Goal: Transaction & Acquisition: Book appointment/travel/reservation

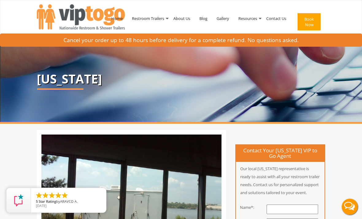
click at [360, 105] on img at bounding box center [296, 83] width 593 height 77
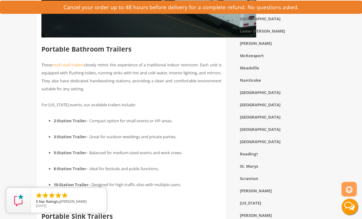
scroll to position [580, 0]
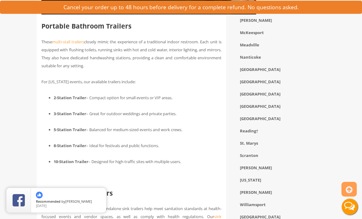
click at [173, 111] on span "– Great for outdoor weddings and private parties." at bounding box center [131, 114] width 90 height 6
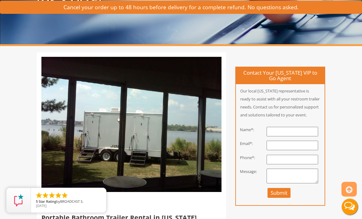
scroll to position [0, 0]
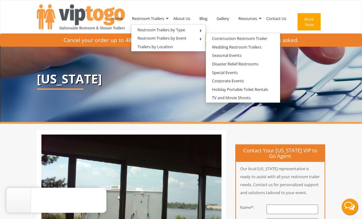
click at [255, 48] on link "Wedding Restroom Trailers" at bounding box center [237, 47] width 62 height 8
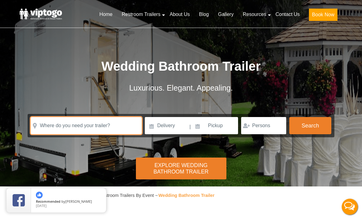
click at [135, 125] on input "text" at bounding box center [86, 125] width 111 height 17
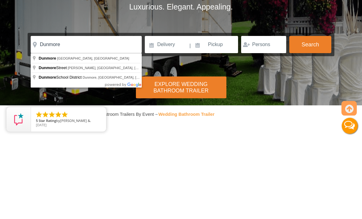
type input "Dunmore, [GEOGRAPHIC_DATA], [GEOGRAPHIC_DATA]"
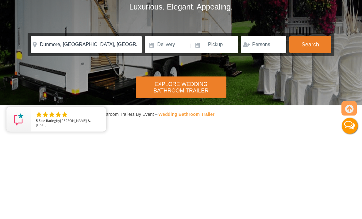
scroll to position [81, 0]
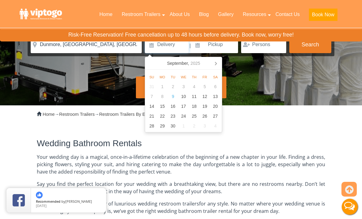
click at [217, 63] on icon at bounding box center [216, 63] width 2 height 3
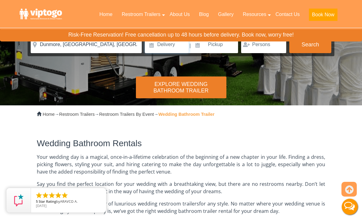
click at [175, 47] on input at bounding box center [167, 44] width 44 height 17
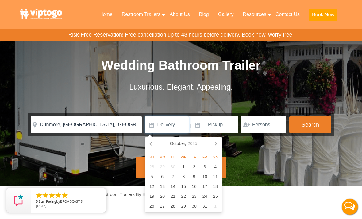
scroll to position [0, 0]
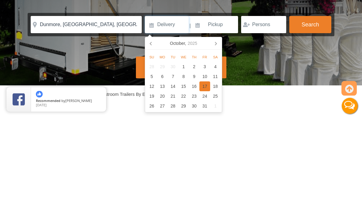
click at [207, 182] on div "17" at bounding box center [204, 187] width 11 height 10
type input "10/17/2025"
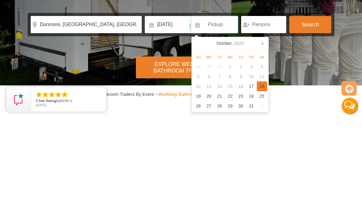
click at [264, 182] on div "18" at bounding box center [262, 187] width 11 height 10
type input "10/18/2025"
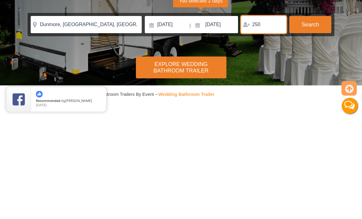
type input "250"
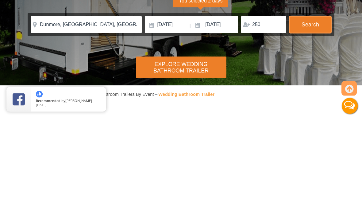
click at [312, 117] on button "Search" at bounding box center [310, 125] width 42 height 17
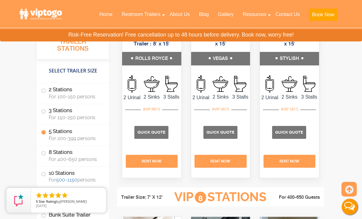
scroll to position [1468, 0]
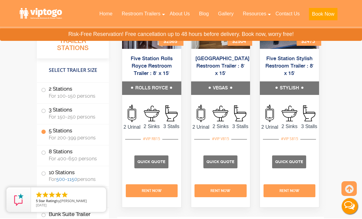
scroll to position [1440, 0]
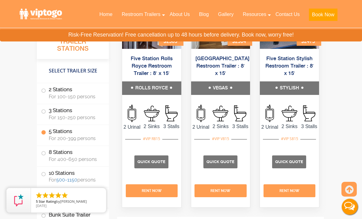
click at [155, 76] on link "Five Station Rolls Royce Restroom Trailer : 8′ x 15′" at bounding box center [152, 66] width 42 height 20
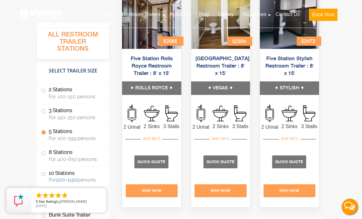
scroll to position [1460, 0]
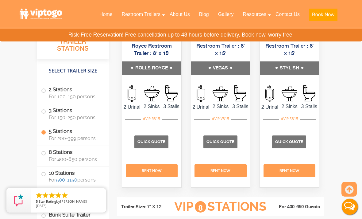
click at [44, 111] on span at bounding box center [43, 111] width 2 height 2
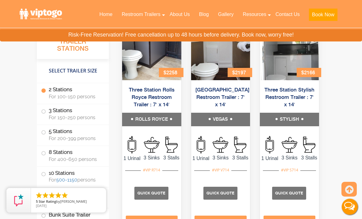
scroll to position [1116, 0]
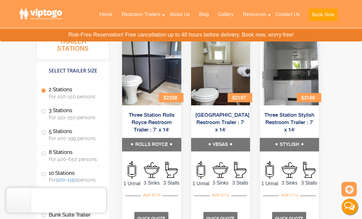
click at [168, 151] on h5 "ROLLS ROYCE" at bounding box center [151, 144] width 59 height 13
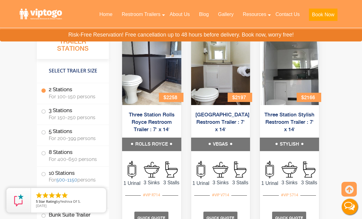
scroll to position [1116, 0]
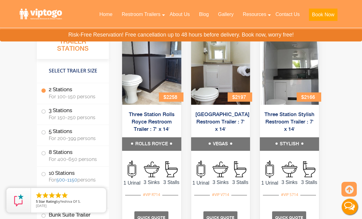
click at [166, 151] on h5 "ROLLS ROYCE" at bounding box center [151, 143] width 59 height 13
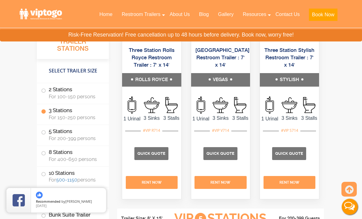
scroll to position [1194, 0]
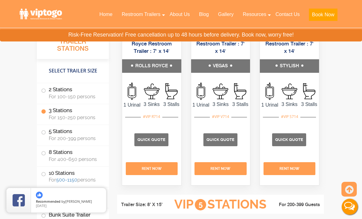
click at [153, 54] on link "Three Station Rolls Royce Restroom Trailer : 7′ x 14′" at bounding box center [152, 44] width 46 height 20
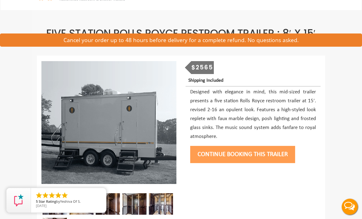
scroll to position [33, 0]
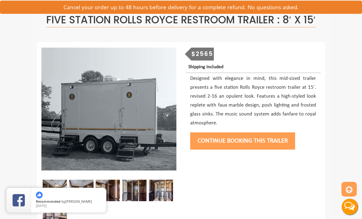
scroll to position [79, 0]
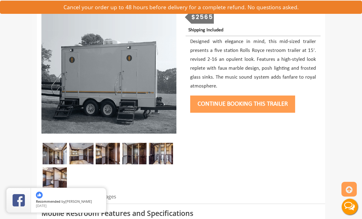
click at [52, 157] on img at bounding box center [55, 153] width 24 height 21
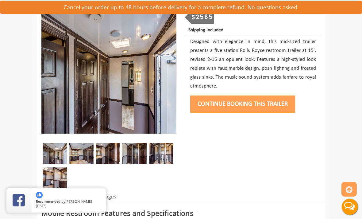
click at [82, 155] on img at bounding box center [81, 153] width 24 height 21
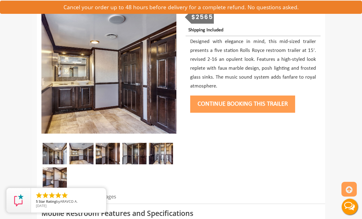
click at [108, 158] on img at bounding box center [108, 153] width 24 height 21
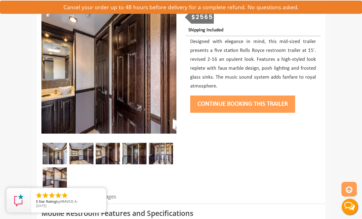
click at [138, 157] on img at bounding box center [134, 153] width 24 height 21
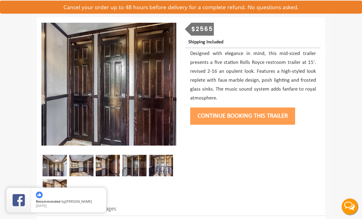
scroll to position [0, 0]
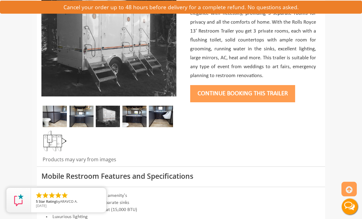
scroll to position [117, 0]
click at [82, 127] on img at bounding box center [81, 116] width 24 height 21
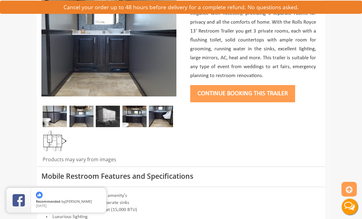
click at [109, 127] on img at bounding box center [108, 116] width 24 height 21
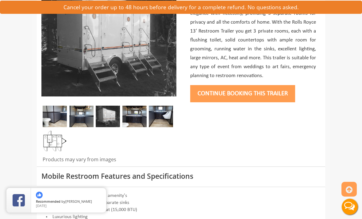
click at [133, 127] on img at bounding box center [134, 116] width 24 height 21
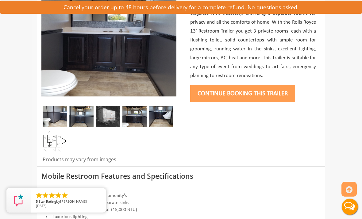
click at [163, 127] on img at bounding box center [161, 116] width 24 height 21
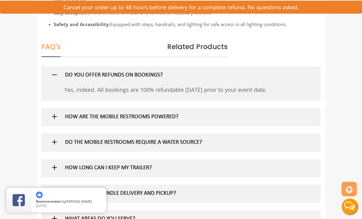
scroll to position [662, 0]
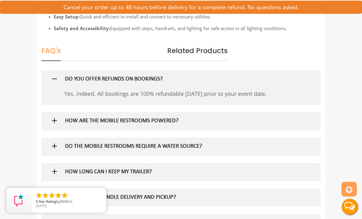
click at [213, 124] on h5 "HOW ARE THE MOBILE RESTROOMS POWERED?" at bounding box center [173, 121] width 216 height 6
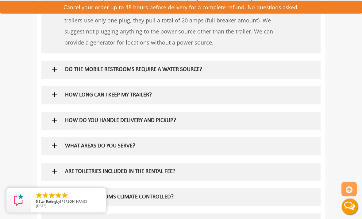
scroll to position [799, 0]
click at [255, 98] on h5 "HOW LONG CAN I KEEP MY TRAILER?" at bounding box center [173, 95] width 216 height 6
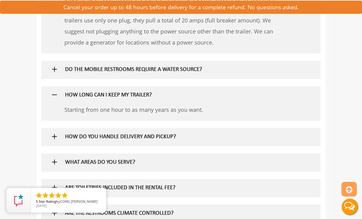
click at [250, 140] on h5 "HOW DO YOU HANDLE DELIVERY AND PICKUP?" at bounding box center [173, 137] width 216 height 6
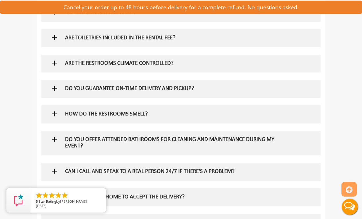
scroll to position [994, 0]
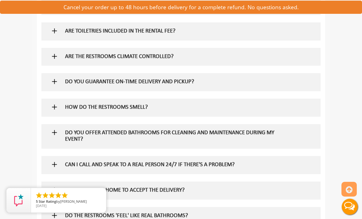
click at [267, 85] on h5 "DO YOU GUARANTEE ON-TIME DELIVERY AND PICKUP?" at bounding box center [173, 82] width 216 height 6
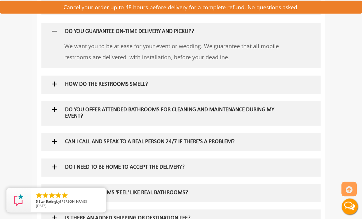
scroll to position [1050, 0]
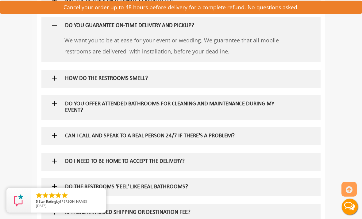
click at [262, 82] on h5 "HOW DO THE RESTROOMS SMELL?" at bounding box center [173, 78] width 216 height 6
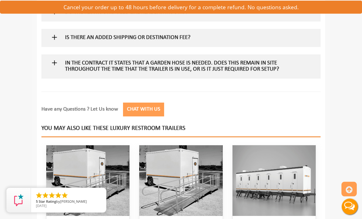
scroll to position [1252, 0]
click at [283, 34] on div "IS THERE AN ADDED SHIPPING OR DESTINATION FEE?" at bounding box center [172, 38] width 225 height 18
click at [285, 38] on div "IS THERE AN ADDED SHIPPING OR DESTINATION FEE?" at bounding box center [172, 38] width 225 height 18
click at [188, 41] on h5 "IS THERE AN ADDED SHIPPING OR DESTINATION FEE?" at bounding box center [173, 38] width 216 height 6
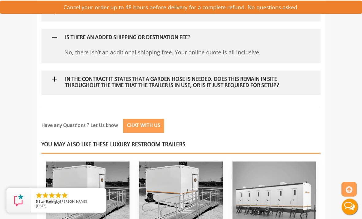
click at [254, 84] on h5 "In the contract it states that a garden hose is needed. Does this remain in sit…" at bounding box center [173, 82] width 216 height 13
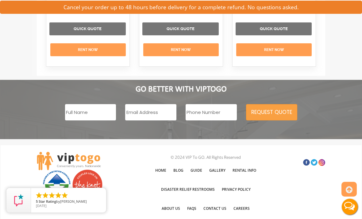
scroll to position [1607, 0]
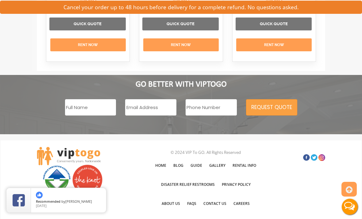
click at [249, 172] on link "Rental Info" at bounding box center [244, 165] width 30 height 18
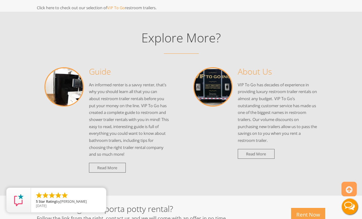
scroll to position [661, 0]
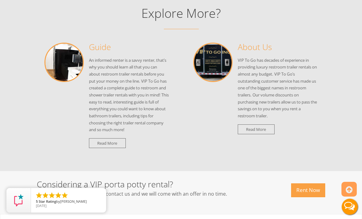
click at [97, 138] on link "Read More" at bounding box center [107, 143] width 37 height 10
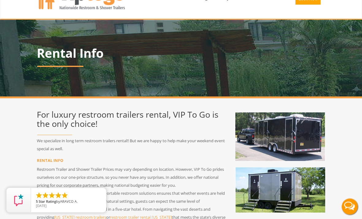
scroll to position [5, 0]
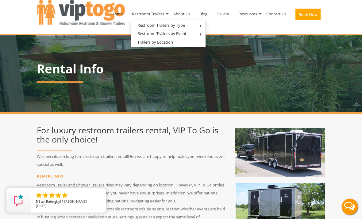
click at [351, 17] on nav "Toggle navigation VIPTOGO Home Restroom Trailers Restroom Trailers by Type All …" at bounding box center [181, 15] width 362 height 40
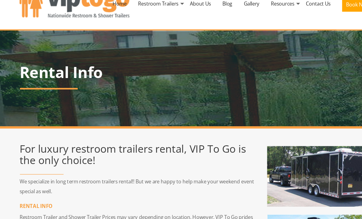
scroll to position [0, 0]
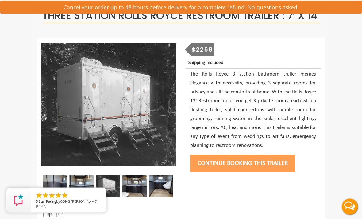
scroll to position [79, 0]
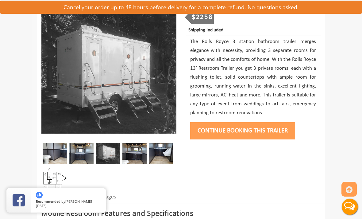
click at [83, 164] on img at bounding box center [81, 153] width 24 height 21
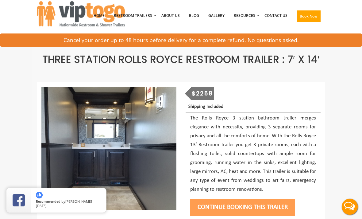
scroll to position [0, 0]
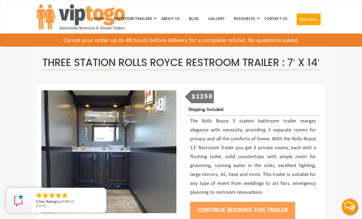
click at [217, 14] on link "Gallery" at bounding box center [216, 19] width 25 height 32
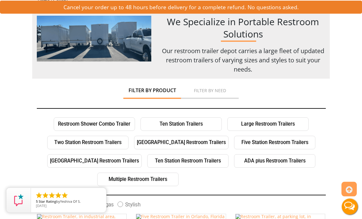
scroll to position [68, 0]
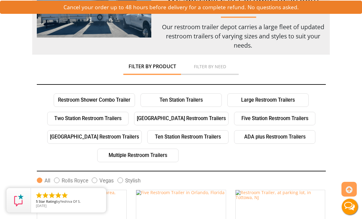
click at [210, 118] on link "Three Station Restroom Trailers" at bounding box center [181, 118] width 94 height 13
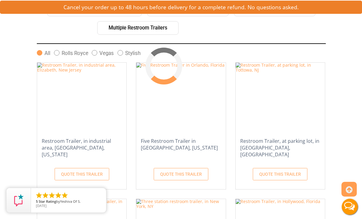
scroll to position [205, 0]
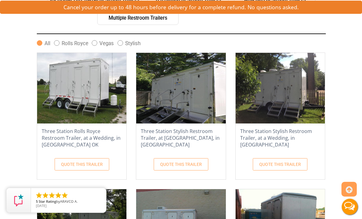
click at [94, 131] on h4 "Three Station Rolls Royce Restroom Trailer, at a Wedding, in Tulsa OK" at bounding box center [81, 137] width 89 height 23
click at [99, 103] on img at bounding box center [81, 88] width 89 height 71
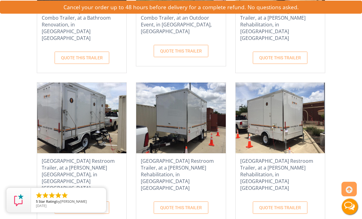
scroll to position [604, 0]
click at [82, 156] on h4 "Three Station Vegas Restroom Trailer, at a McDonald Rehabilitaion, in Frisco TX" at bounding box center [81, 174] width 89 height 37
click at [95, 156] on h4 "Three Station Vegas Restroom Trailer, at a McDonald Rehabilitaion, in Frisco TX" at bounding box center [81, 174] width 89 height 37
click at [86, 156] on h4 "Three Station Vegas Restroom Trailer, at a McDonald Rehabilitaion, in Frisco TX" at bounding box center [81, 174] width 89 height 37
click at [71, 156] on h4 "Three Station Vegas Restroom Trailer, at a McDonald Rehabilitaion, in Frisco TX" at bounding box center [81, 174] width 89 height 37
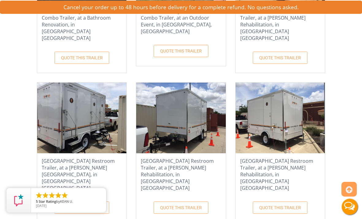
click at [73, 156] on h4 "Three Station Vegas Restroom Trailer, at a McDonald Rehabilitaion, in Frisco TX" at bounding box center [81, 174] width 89 height 37
click at [68, 117] on img at bounding box center [81, 118] width 89 height 71
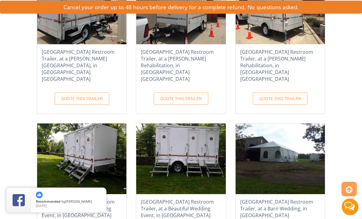
scroll to position [713, 0]
click at [192, 197] on h4 "Three Station Vegas Restroom Trailer, at a Beautiful Wedding Event, in Scranton…" at bounding box center [180, 212] width 89 height 30
click at [186, 197] on h4 "Three Station Vegas Restroom Trailer, at a Beautiful Wedding Event, in Scranton…" at bounding box center [180, 212] width 89 height 30
click at [99, 143] on img at bounding box center [81, 158] width 89 height 71
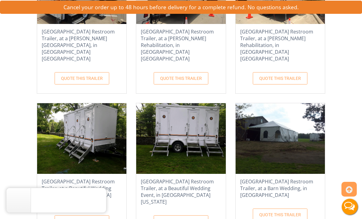
click at [194, 126] on img at bounding box center [180, 138] width 89 height 71
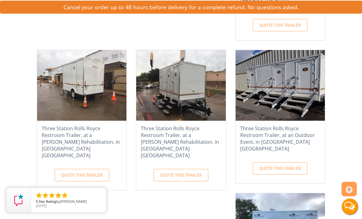
scroll to position [1072, 0]
click at [236, 56] on img at bounding box center [280, 85] width 89 height 71
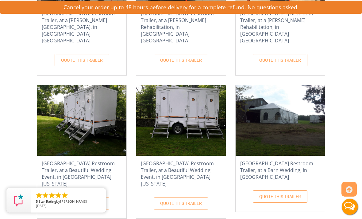
scroll to position [736, 0]
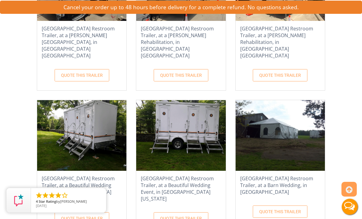
click at [178, 101] on img at bounding box center [180, 135] width 89 height 71
click at [304, 115] on img at bounding box center [280, 135] width 89 height 71
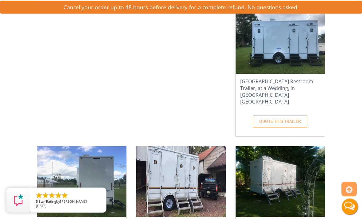
scroll to position [1277, 0]
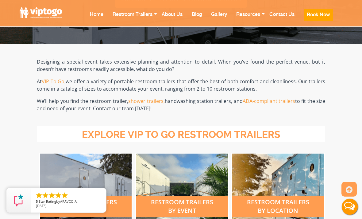
scroll to position [112, 0]
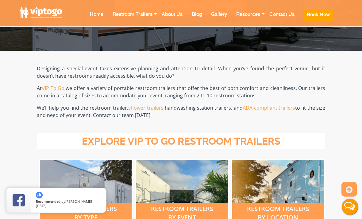
click at [283, 12] on link "Contact Us" at bounding box center [282, 18] width 34 height 24
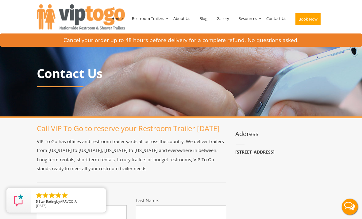
click at [189, 12] on link "About Us" at bounding box center [182, 18] width 26 height 32
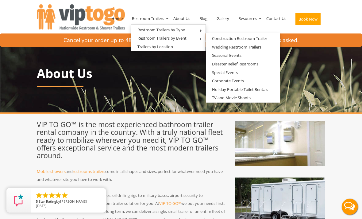
click at [259, 45] on link "Wedding Restroom Trailers" at bounding box center [237, 47] width 62 height 8
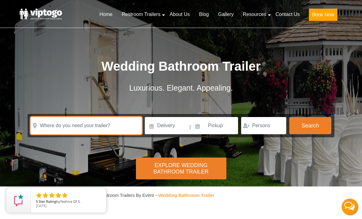
click at [130, 122] on input "text" at bounding box center [86, 125] width 111 height 17
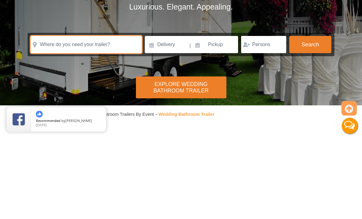
type input "V"
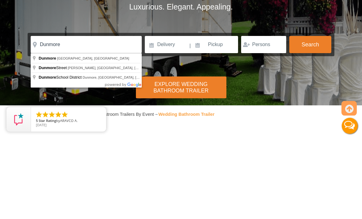
type input "Dunmore, [GEOGRAPHIC_DATA], [GEOGRAPHIC_DATA]"
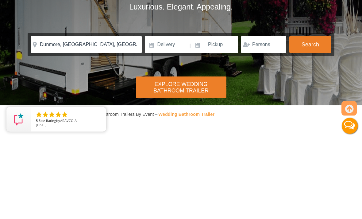
scroll to position [81, 0]
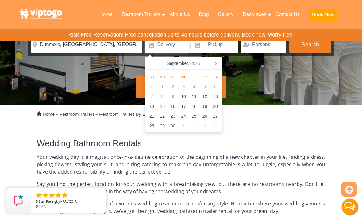
click at [217, 64] on icon at bounding box center [216, 63] width 10 height 10
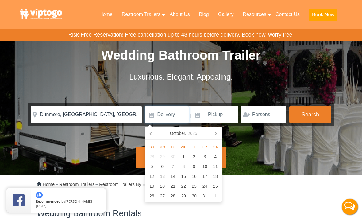
scroll to position [0, 0]
